Goal: Task Accomplishment & Management: Use online tool/utility

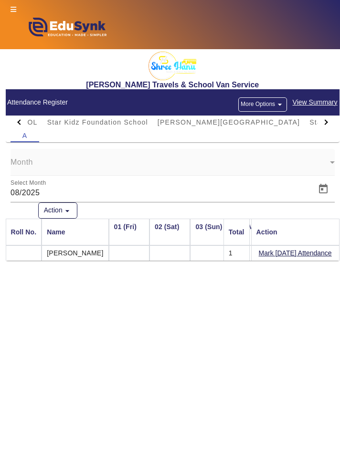
scroll to position [0, 954]
click at [328, 120] on div at bounding box center [326, 122] width 17 height 13
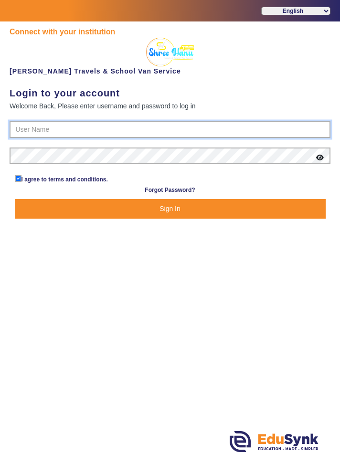
click at [273, 126] on input "text" at bounding box center [170, 129] width 321 height 17
type input "9713429926"
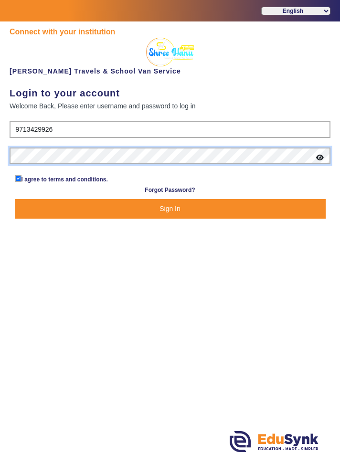
click at [15, 199] on button "Sign In" at bounding box center [170, 209] width 311 height 20
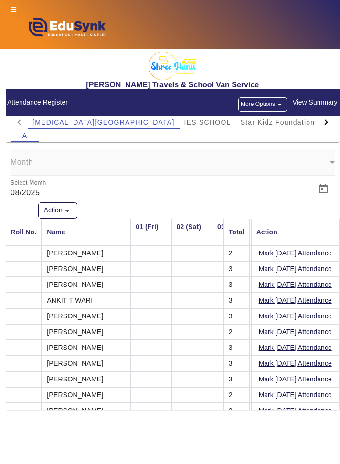
scroll to position [0, 1050]
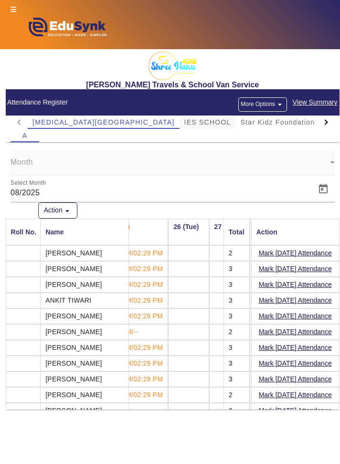
click at [184, 120] on span "IES SCHOOL" at bounding box center [207, 122] width 47 height 7
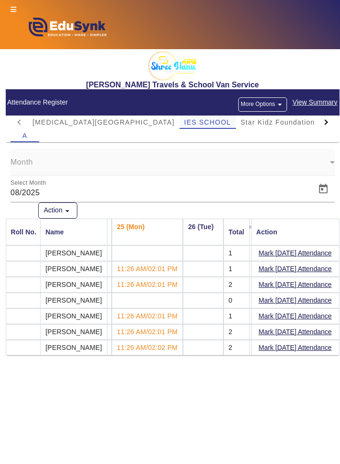
scroll to position [0, 983]
click at [241, 126] on span "Star Kidz Foundation School" at bounding box center [291, 122] width 101 height 13
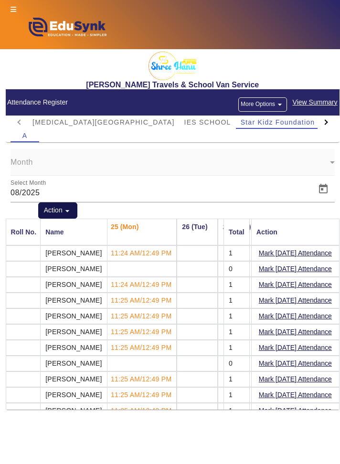
click at [69, 210] on mat-icon "arrow_drop_down" at bounding box center [68, 211] width 10 height 10
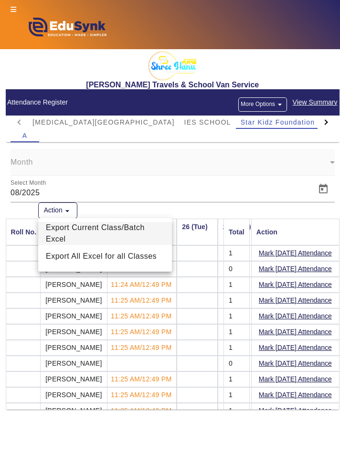
click at [118, 230] on span "Export Current Class/Batch Excel" at bounding box center [105, 233] width 118 height 23
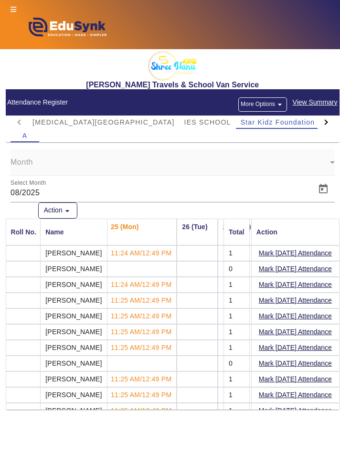
scroll to position [37, 983]
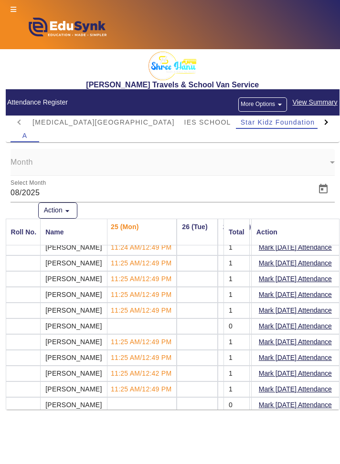
click at [32, 94] on mat-card-header "Attendance Register More Options arrow_drop_down View Summary" at bounding box center [173, 102] width 334 height 26
click at [70, 123] on span "[MEDICAL_DATA][GEOGRAPHIC_DATA]" at bounding box center [103, 122] width 142 height 7
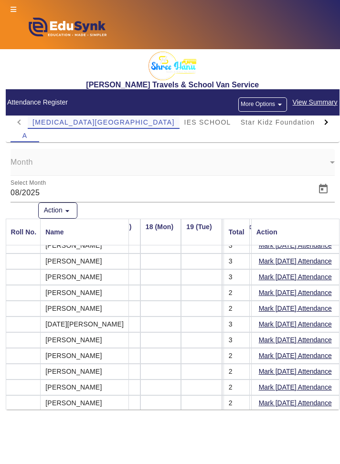
scroll to position [100, 721]
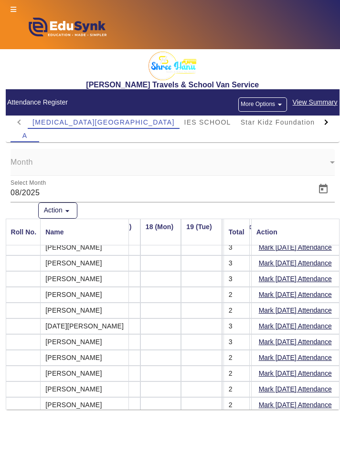
click at [329, 123] on div at bounding box center [326, 122] width 17 height 13
click at [325, 122] on div at bounding box center [325, 121] width 5 height 5
click at [330, 123] on div at bounding box center [326, 122] width 17 height 13
click at [331, 122] on div at bounding box center [326, 122] width 17 height 13
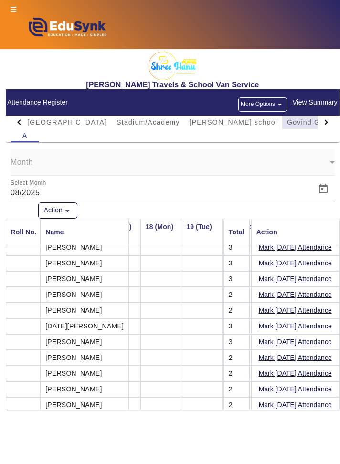
click at [287, 122] on span "Govind Global School" at bounding box center [325, 122] width 76 height 7
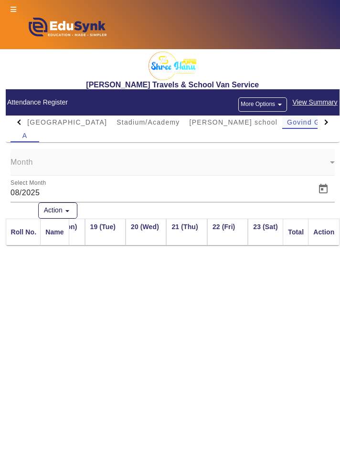
scroll to position [0, 721]
click at [320, 123] on div at bounding box center [326, 122] width 17 height 13
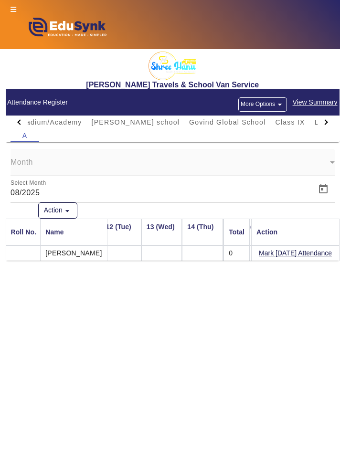
scroll to position [0, 455]
